Goal: Book appointment/travel/reservation

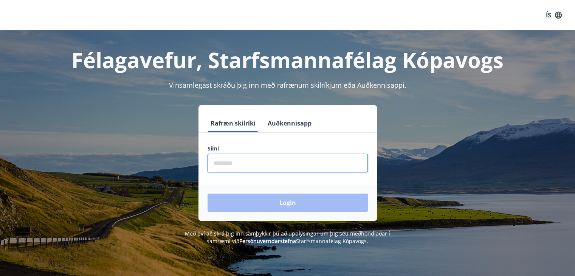
click at [242, 167] on input "phone" at bounding box center [288, 163] width 160 height 19
type input "*"
click at [282, 161] on input "phone" at bounding box center [288, 163] width 160 height 19
type input "********"
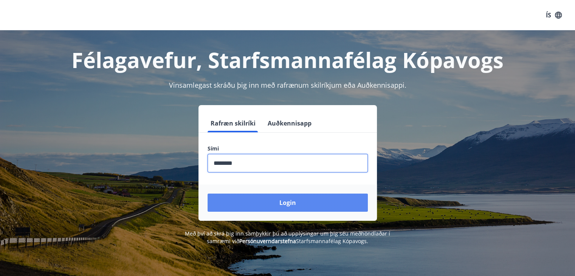
click at [290, 205] on button "Login" at bounding box center [288, 203] width 160 height 18
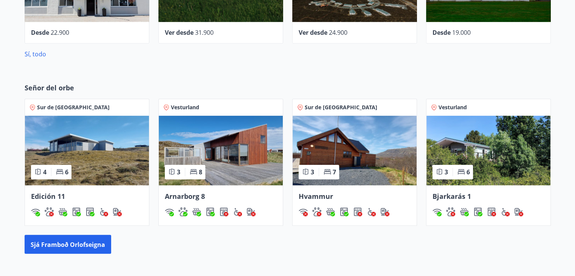
scroll to position [416, 0]
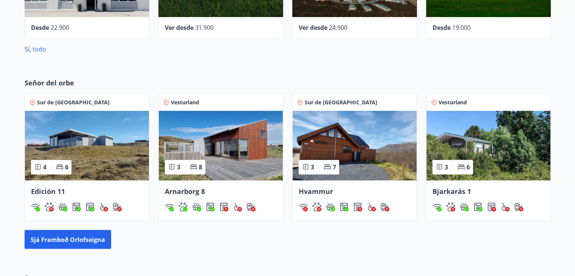
click at [224, 154] on img at bounding box center [221, 146] width 124 height 70
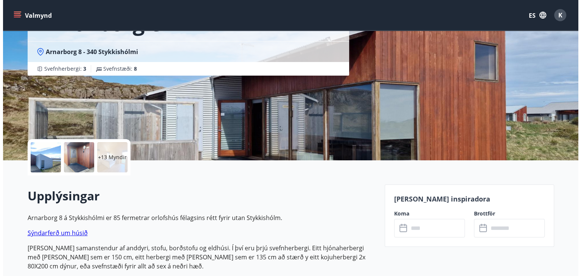
scroll to position [76, 0]
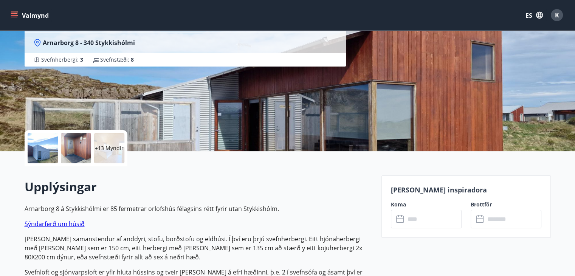
click at [116, 146] on font "+13 Myndir" at bounding box center [109, 147] width 29 height 7
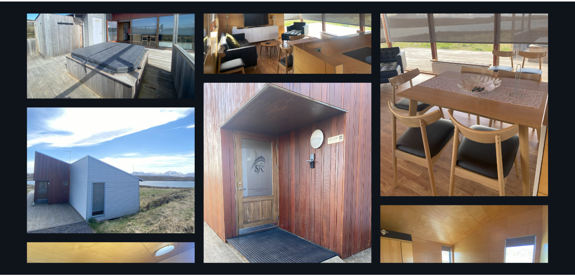
scroll to position [0, 0]
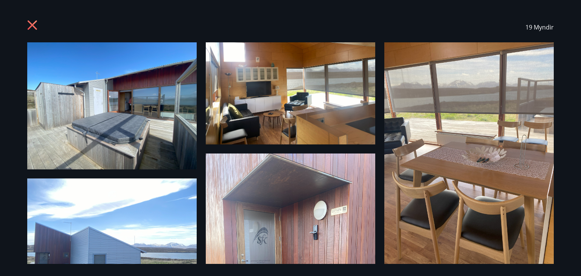
click at [30, 24] on icon at bounding box center [33, 26] width 12 height 12
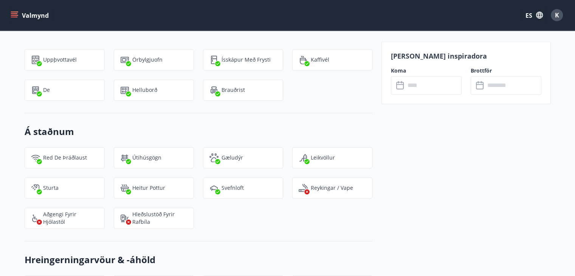
scroll to position [1021, 0]
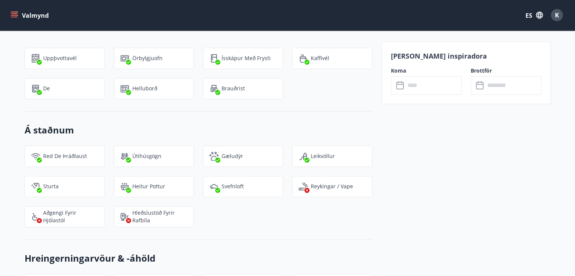
click at [417, 83] on input "text" at bounding box center [433, 85] width 56 height 19
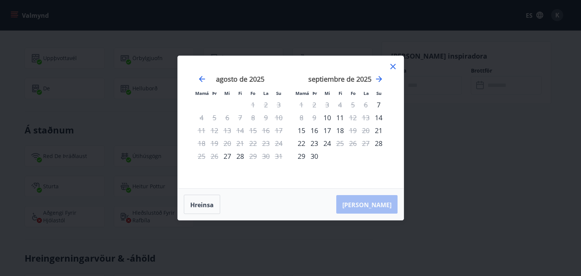
click at [393, 67] on icon at bounding box center [392, 66] width 5 height 5
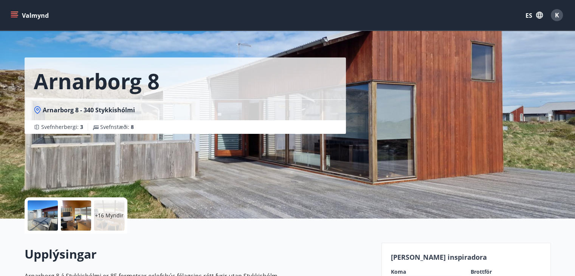
scroll to position [0, 0]
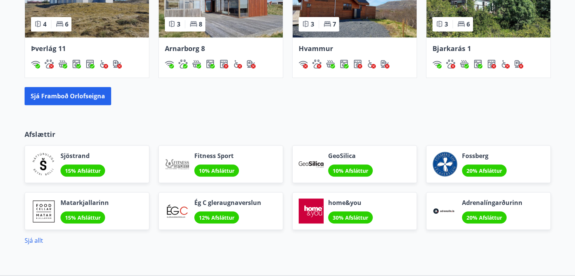
scroll to position [621, 0]
